Goal: Task Accomplishment & Management: Manage account settings

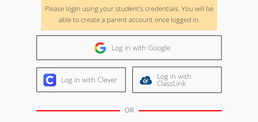
scroll to position [65, 0]
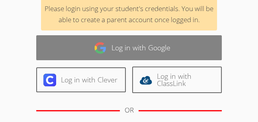
type input "[EMAIL_ADDRESS][DOMAIN_NAME]"
click at [107, 46] on link "Log in with Google" at bounding box center [129, 47] width 186 height 25
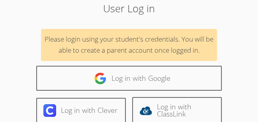
scroll to position [37, 0]
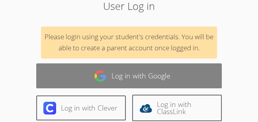
type input "[EMAIL_ADDRESS][DOMAIN_NAME]"
click at [118, 76] on link "Log in with Google" at bounding box center [129, 76] width 186 height 25
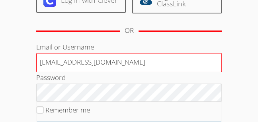
scroll to position [145, 0]
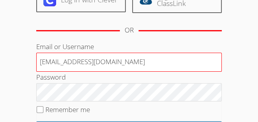
click at [85, 62] on input "[EMAIL_ADDRESS][DOMAIN_NAME]" at bounding box center [129, 62] width 186 height 19
type input "[EMAIL_ADDRESS][DOMAIN_NAME]"
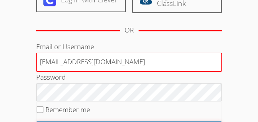
scroll to position [161, 0]
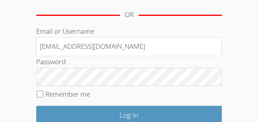
click at [41, 96] on fieldset "Remember me" at bounding box center [129, 96] width 186 height 20
click at [40, 93] on input "Remember me" at bounding box center [40, 94] width 7 height 7
checkbox input "true"
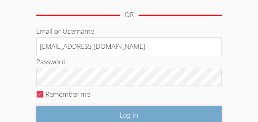
click at [107, 111] on input "Log in" at bounding box center [129, 115] width 186 height 19
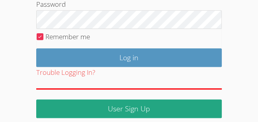
scroll to position [219, 0]
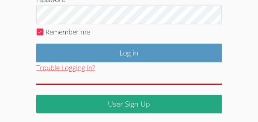
click at [74, 65] on button "Trouble Logging In?" at bounding box center [65, 68] width 59 height 12
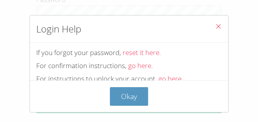
scroll to position [4, 0]
click at [132, 56] on link "reset it here." at bounding box center [141, 52] width 38 height 9
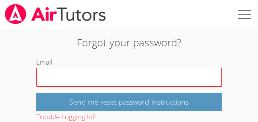
click at [100, 75] on input "Email" at bounding box center [129, 77] width 186 height 19
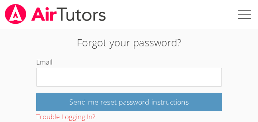
type input "ypruimin@naver.com"
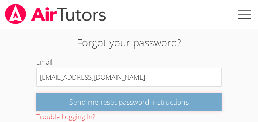
click at [95, 102] on input "Send me reset password instructions" at bounding box center [129, 102] width 186 height 19
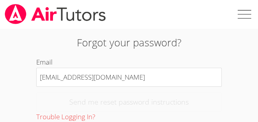
scroll to position [12, 0]
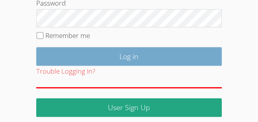
scroll to position [221, 0]
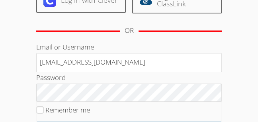
scroll to position [146, 0]
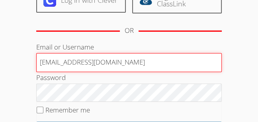
click at [49, 65] on input "[EMAIL_ADDRESS][DOMAIN_NAME]" at bounding box center [129, 62] width 186 height 19
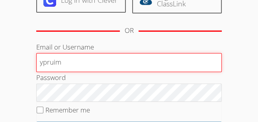
type input "[EMAIL_ADDRESS][DOMAIN_NAME]"
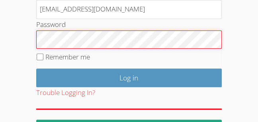
scroll to position [200, 0]
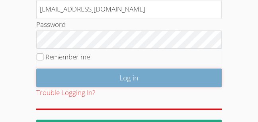
click at [93, 70] on input "Log in" at bounding box center [129, 78] width 186 height 19
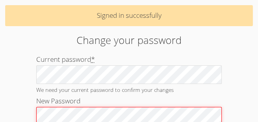
scroll to position [45, 0]
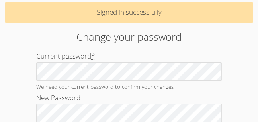
click at [19, 92] on div "Home › Edit Profile › Edit Password Signed in successfully Change your password…" at bounding box center [129, 80] width 258 height 193
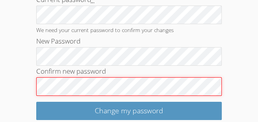
scroll to position [111, 0]
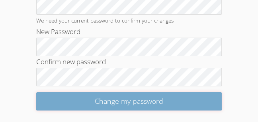
click at [107, 101] on input "Change my password" at bounding box center [129, 102] width 186 height 19
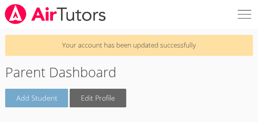
click at [54, 98] on link "Add Student" at bounding box center [36, 98] width 63 height 19
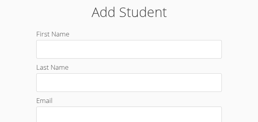
scroll to position [46, 0]
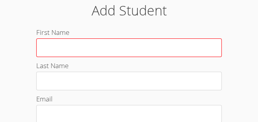
click at [65, 52] on input "First Name" at bounding box center [129, 48] width 186 height 19
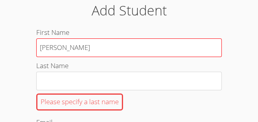
type input "[PERSON_NAME]"
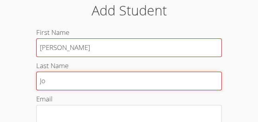
type input "Jo"
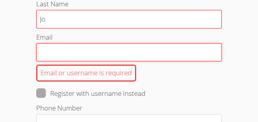
scroll to position [108, 0]
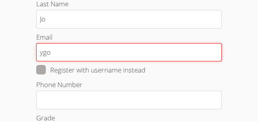
type input "ygo@bhusd.com"
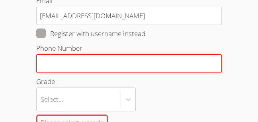
scroll to position [147, 0]
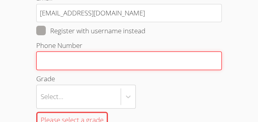
click at [49, 65] on input "Phone Number" at bounding box center [129, 61] width 186 height 19
type input "4242024446"
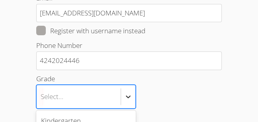
scroll to position [258, 0]
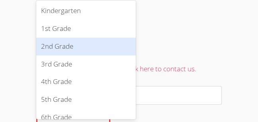
click at [96, 49] on div "2nd Grade" at bounding box center [85, 47] width 99 height 18
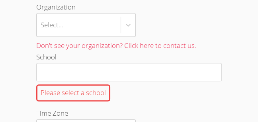
click at [18, 97] on div "Home › All Students › New Student Add Student First Name Yae Joon Last Name Jo …" at bounding box center [129, 93] width 258 height 644
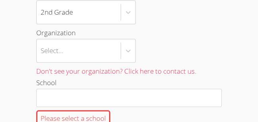
scroll to position [231, 0]
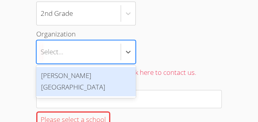
click at [77, 44] on div "Select..." at bounding box center [79, 52] width 84 height 23
click at [41, 44] on input "Organization option Beverly Hills Unified School District focused, 1 of 1. 1 re…" at bounding box center [41, 52] width 1 height 18
click at [56, 81] on div "Beverly Hills Unified School District" at bounding box center [85, 81] width 99 height 29
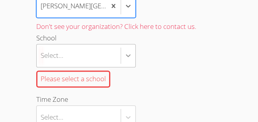
scroll to position [346, 0]
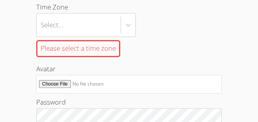
click at [121, 58] on div "Time Zone Select... Please select a time zone" at bounding box center [129, 33] width 186 height 62
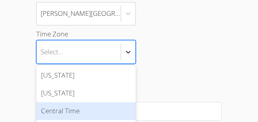
scroll to position [384, 0]
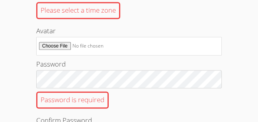
click at [148, 60] on label "Password Password is required" at bounding box center [129, 85] width 186 height 53
click at [109, 7] on div "Please select a time zone" at bounding box center [78, 10] width 84 height 17
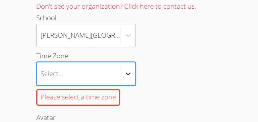
scroll to position [384, 0]
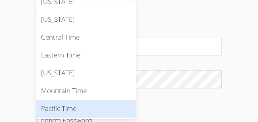
click at [81, 107] on div "Pacific Time" at bounding box center [85, 109] width 99 height 18
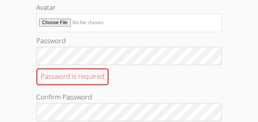
click at [124, 79] on div "Password is required" at bounding box center [129, 76] width 186 height 23
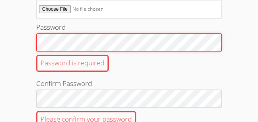
scroll to position [397, 0]
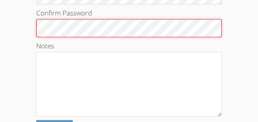
scroll to position [472, 0]
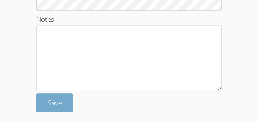
click at [48, 99] on span "Save" at bounding box center [54, 103] width 15 height 10
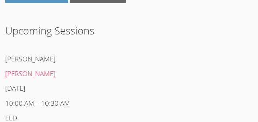
scroll to position [105, 0]
click at [21, 76] on link "[PERSON_NAME]" at bounding box center [30, 73] width 50 height 9
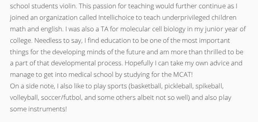
scroll to position [304, 0]
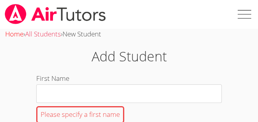
click at [18, 36] on link "Home" at bounding box center [14, 33] width 18 height 9
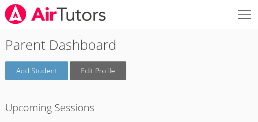
click at [240, 12] on label at bounding box center [243, 14] width 29 height 29
click at [240, 12] on input "checkbox" at bounding box center [243, 14] width 29 height 29
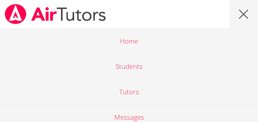
click at [240, 12] on label at bounding box center [243, 14] width 29 height 29
click at [240, 12] on input "checkbox" at bounding box center [243, 14] width 29 height 29
checkbox input "false"
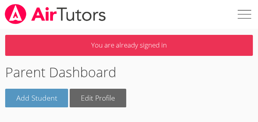
click at [242, 13] on label at bounding box center [243, 14] width 29 height 29
click at [242, 13] on input "checkbox" at bounding box center [243, 14] width 29 height 29
checkbox input "true"
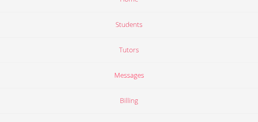
scroll to position [42, 0]
click at [140, 25] on link "Students" at bounding box center [129, 24] width 258 height 25
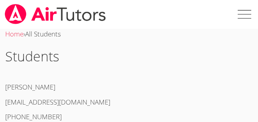
click at [242, 14] on label at bounding box center [243, 14] width 29 height 29
click at [242, 14] on input "checkbox" at bounding box center [243, 14] width 29 height 29
checkbox input "true"
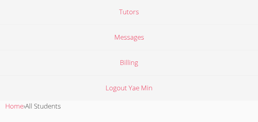
scroll to position [81, 0]
click at [135, 87] on link "Logout Yae Min" at bounding box center [129, 87] width 258 height 25
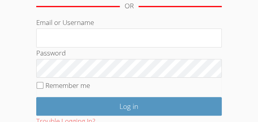
scroll to position [160, 0]
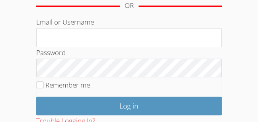
type input "[EMAIL_ADDRESS][DOMAIN_NAME]"
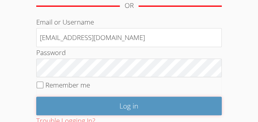
click at [85, 105] on input "Log in" at bounding box center [129, 106] width 186 height 19
